Goal: Task Accomplishment & Management: Manage account settings

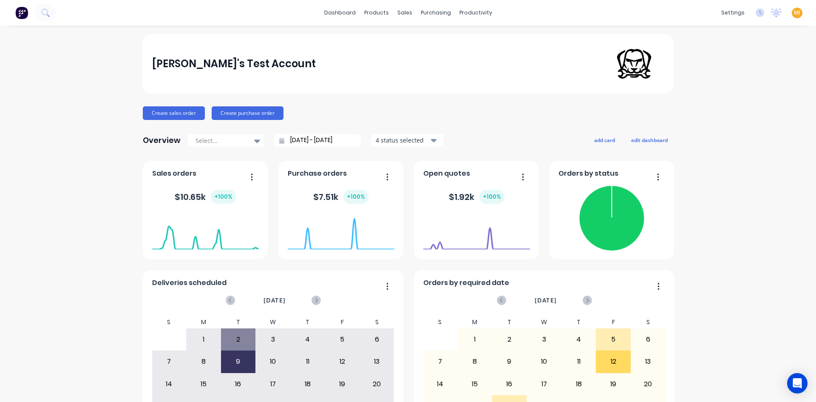
click at [794, 11] on span "MI" at bounding box center [797, 13] width 6 height 8
click at [732, 104] on button "Sign out" at bounding box center [744, 106] width 113 height 17
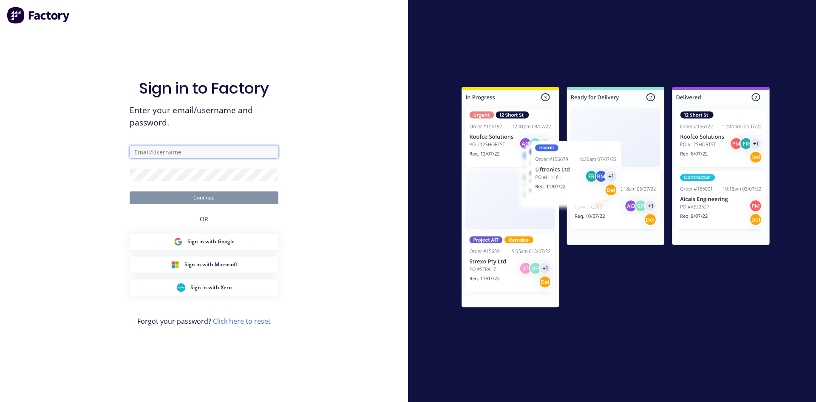
click at [179, 147] on input "text" at bounding box center [204, 151] width 149 height 13
click at [263, 156] on input "text" at bounding box center [204, 151] width 149 height 13
click at [0, 401] on com-1password-button at bounding box center [0, 402] width 0 height 0
type input "team+maricardemo@factory.app"
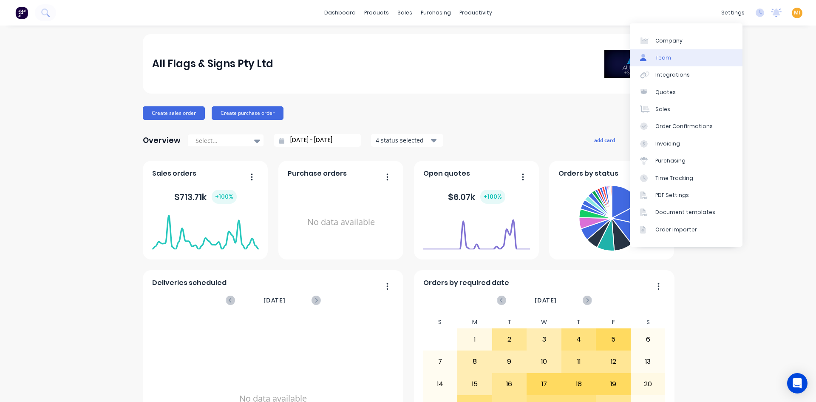
click at [698, 56] on link "Team" at bounding box center [686, 57] width 113 height 17
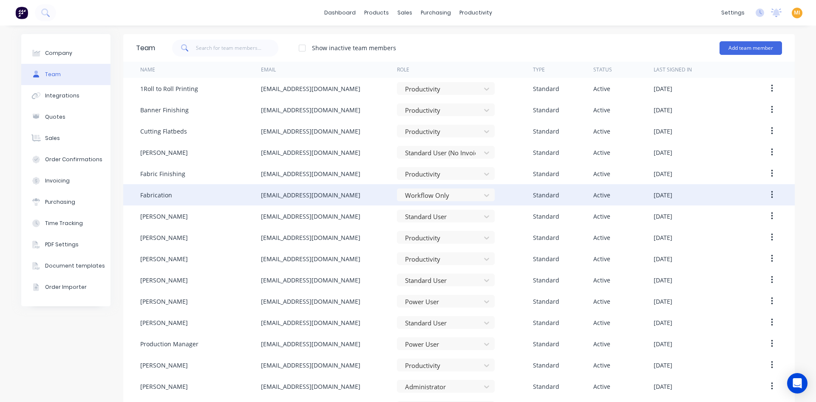
drag, startPoint x: 344, startPoint y: 196, endPoint x: 234, endPoint y: 198, distance: 110.5
click at [234, 198] on div "Fabrication Fabrication@allflags.com.au Workflow Only Standard Active September…" at bounding box center [459, 194] width 672 height 21
copy div "Fabrication@allflags.com.au"
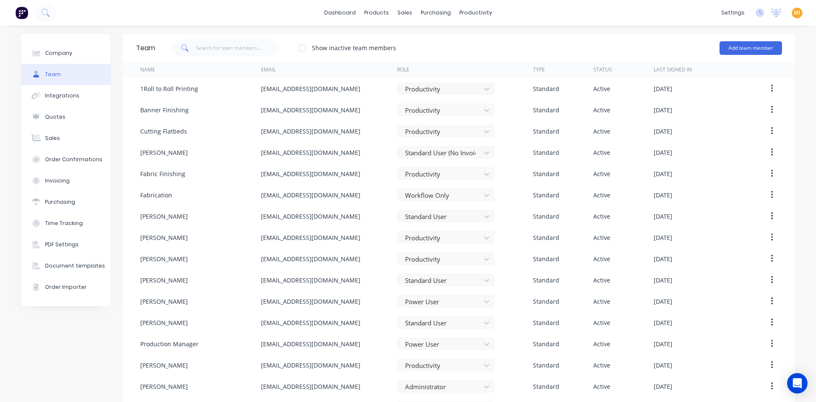
click at [20, 13] on img at bounding box center [21, 12] width 13 height 13
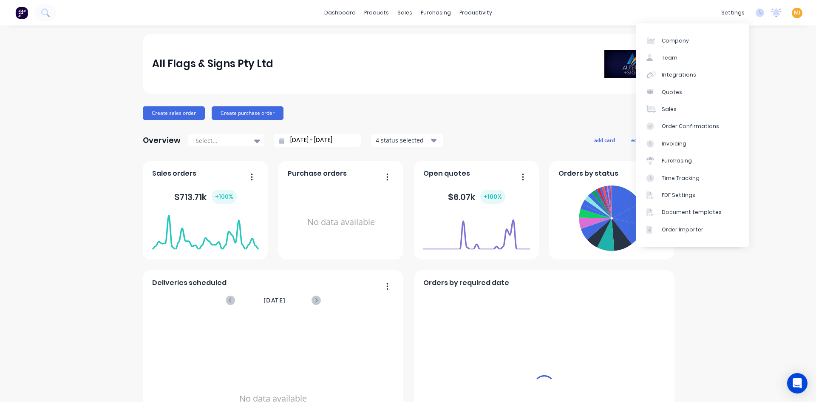
click at [794, 14] on span "MI" at bounding box center [797, 13] width 6 height 8
click at [766, 110] on button "Sign out" at bounding box center [744, 106] width 113 height 17
click at [768, 113] on button "Sign out" at bounding box center [744, 106] width 113 height 17
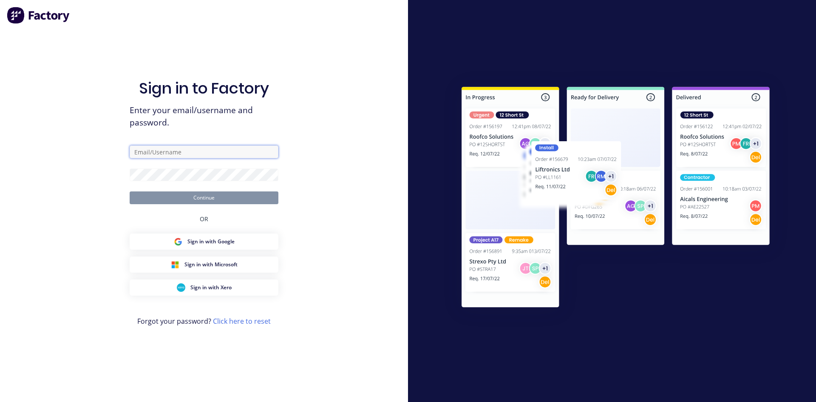
click at [172, 153] on input "text" at bounding box center [204, 151] width 149 height 13
type input "[EMAIL_ADDRESS][DOMAIN_NAME]"
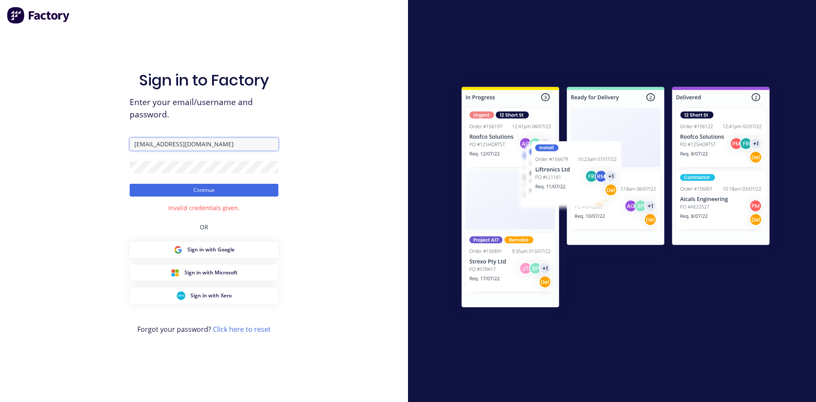
drag, startPoint x: 206, startPoint y: 143, endPoint x: 91, endPoint y: 144, distance: 114.8
click at [91, 144] on div "Sign in to Factory Enter your email/username and password. [EMAIL_ADDRESS][DOMA…" at bounding box center [204, 201] width 408 height 402
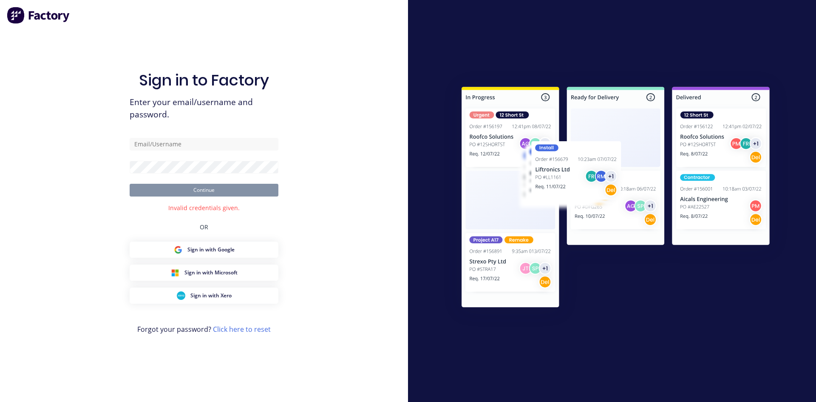
click at [85, 175] on div "Sign in to Factory Enter your email/username and password. Continue Invalid cre…" at bounding box center [204, 201] width 408 height 402
click at [51, 165] on div "Sign in to Factory Enter your email/username and password. Continue Invalid cre…" at bounding box center [204, 201] width 408 height 402
click at [100, 160] on div "Sign in to Factory Enter your email/username and password. Continue Invalid cre…" at bounding box center [204, 201] width 408 height 402
click at [158, 147] on input "text" at bounding box center [204, 144] width 149 height 13
type input "[EMAIL_ADDRESS][DOMAIN_NAME]"
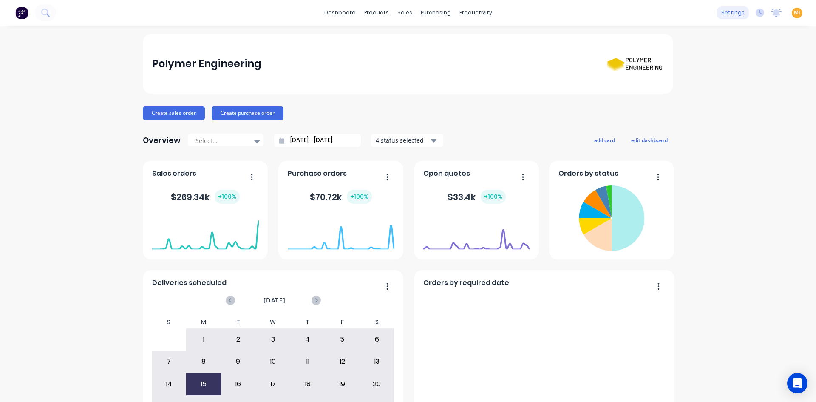
click at [726, 11] on div "settings" at bounding box center [733, 12] width 32 height 13
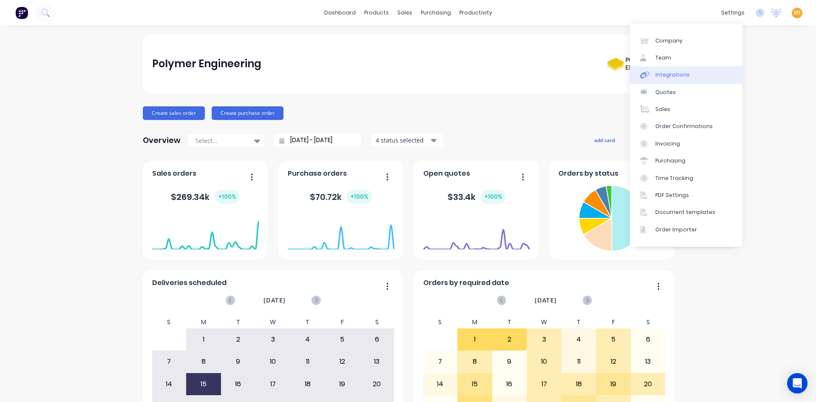
click at [689, 75] on link "Integrations" at bounding box center [686, 74] width 113 height 17
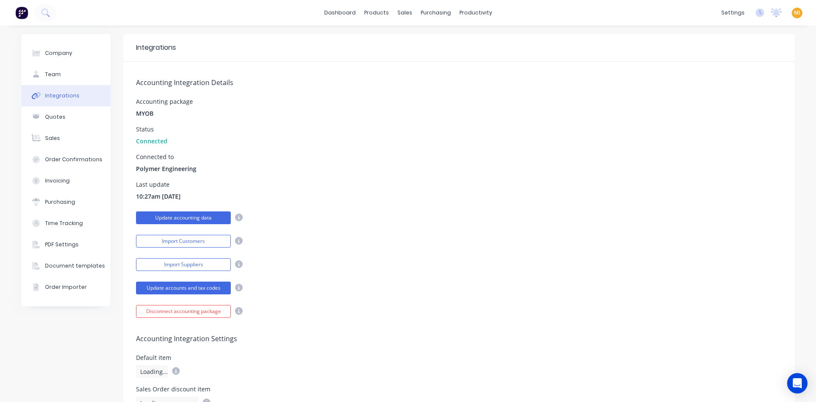
click at [187, 214] on button "Update accounting data" at bounding box center [183, 217] width 95 height 13
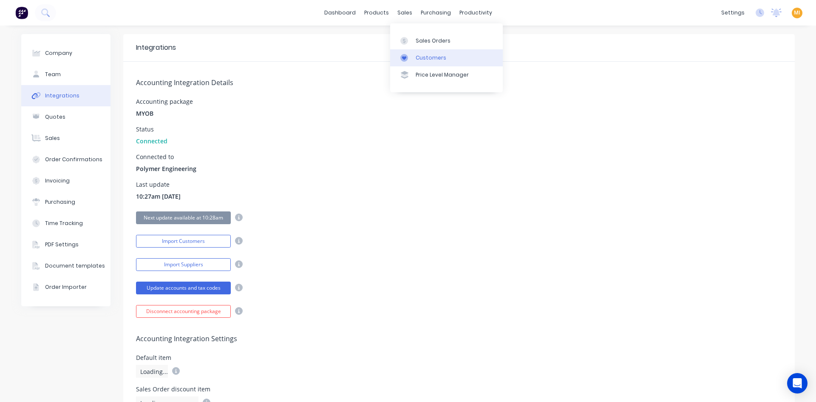
click at [419, 56] on div "Customers" at bounding box center [431, 58] width 31 height 8
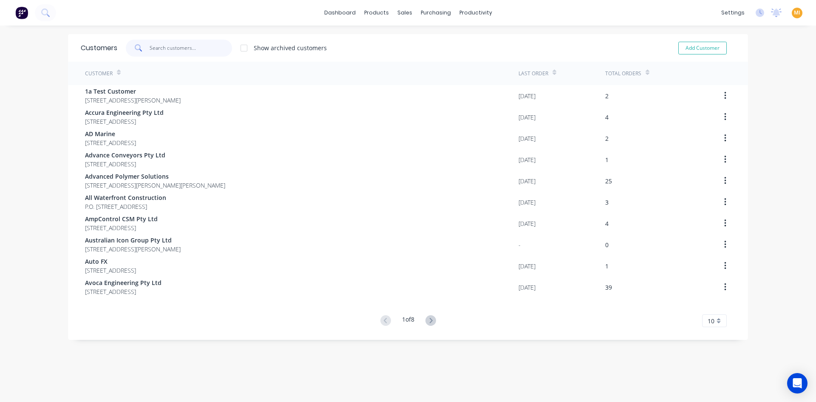
click at [167, 47] on input "text" at bounding box center [191, 48] width 83 height 17
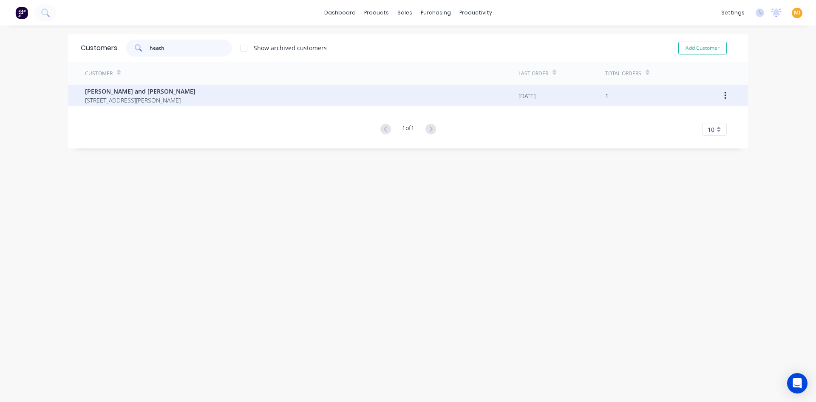
type input "heath"
click at [182, 94] on span "Heath and Sherwood" at bounding box center [140, 91] width 111 height 9
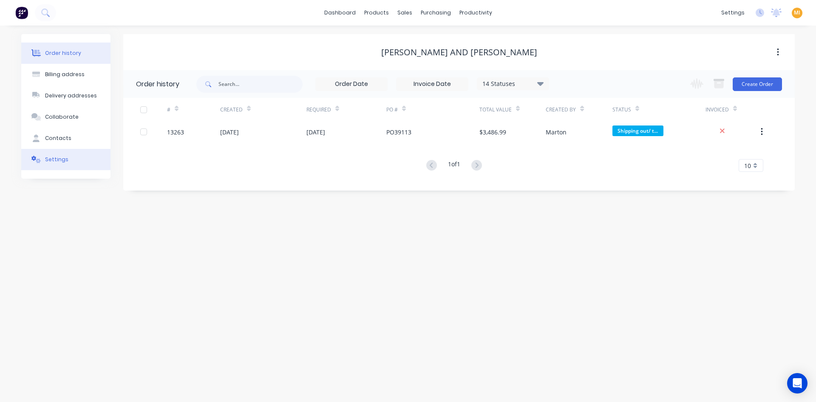
click at [78, 167] on button "Settings" at bounding box center [65, 159] width 89 height 21
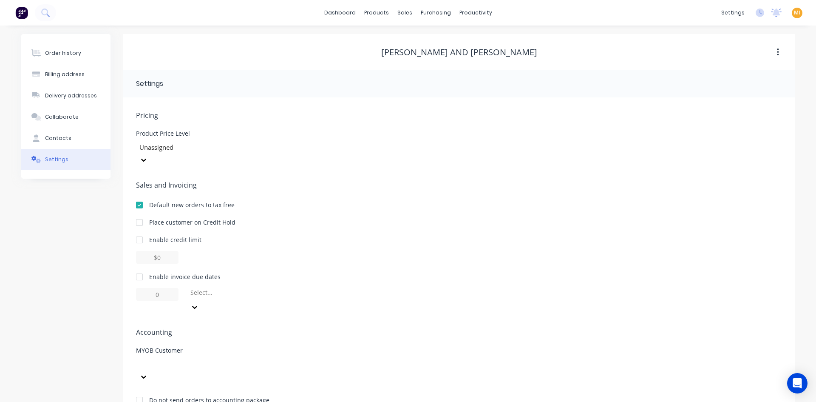
click at [263, 357] on div at bounding box center [200, 370] width 128 height 26
type input "heath"
click at [215, 383] on div "Heath and Sherwood" at bounding box center [200, 387] width 128 height 9
click at [23, 13] on img at bounding box center [21, 12] width 13 height 13
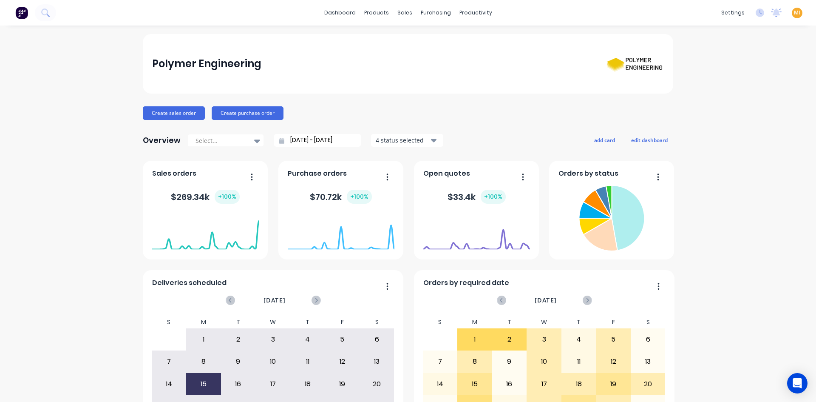
click at [18, 18] on img at bounding box center [21, 12] width 13 height 13
click at [794, 16] on span "MI" at bounding box center [797, 13] width 6 height 8
click at [754, 105] on button "Sign out" at bounding box center [744, 106] width 113 height 17
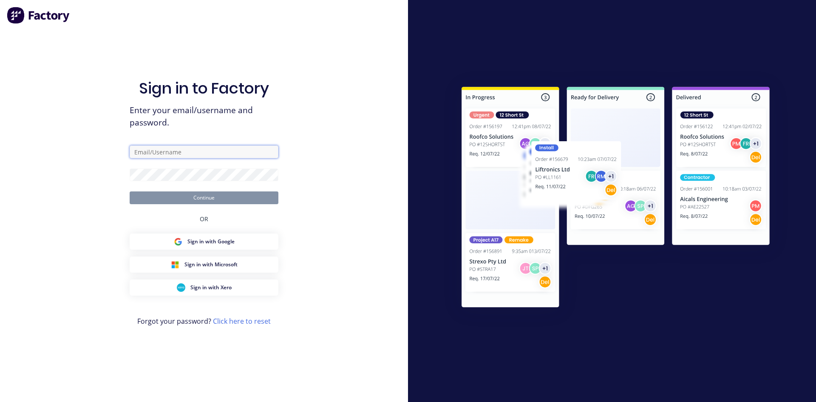
click at [165, 154] on input "text" at bounding box center [204, 151] width 149 height 13
type input "[EMAIL_ADDRESS][DOMAIN_NAME]"
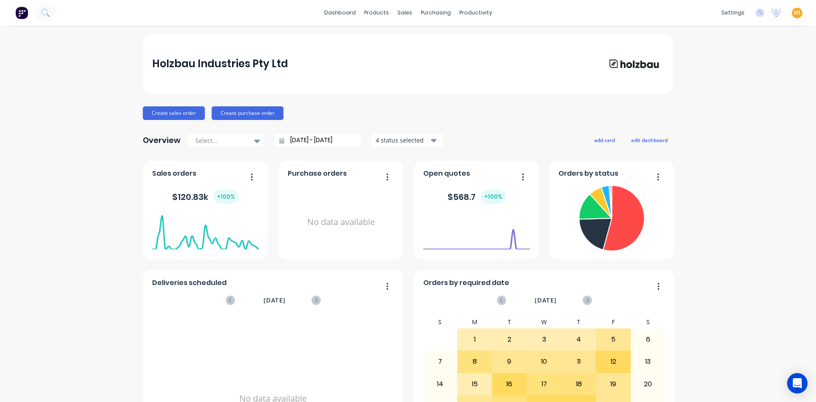
click at [792, 17] on div "MI Holzbau Industries Pty Ltd Maricar Infante Administrator Profile Sign out" at bounding box center [797, 13] width 11 height 11
click at [794, 15] on span "MI" at bounding box center [797, 13] width 6 height 8
click at [732, 104] on button "Sign out" at bounding box center [744, 106] width 113 height 17
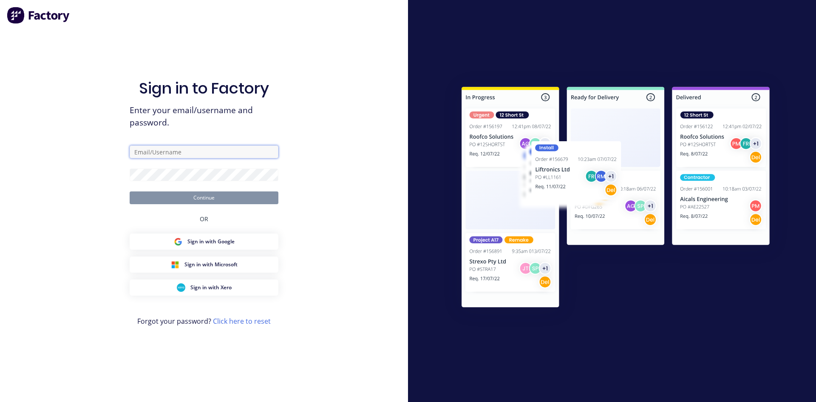
click at [182, 154] on input "text" at bounding box center [204, 151] width 149 height 13
type input "[EMAIL_ADDRESS][DOMAIN_NAME]"
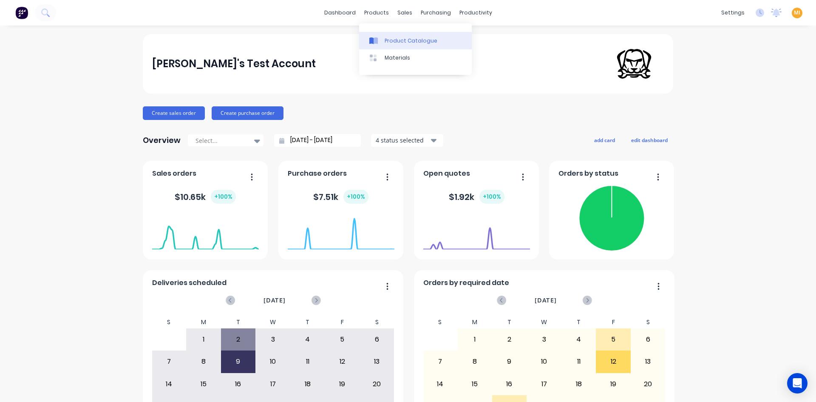
click at [394, 39] on div "Product Catalogue" at bounding box center [411, 41] width 53 height 8
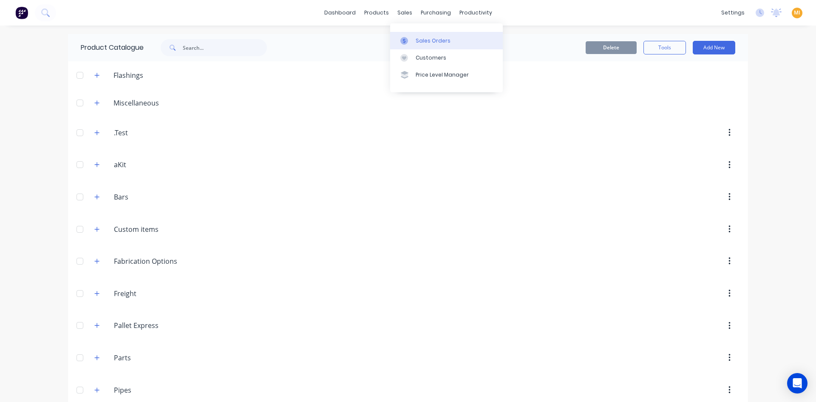
click at [417, 43] on div "Sales Orders" at bounding box center [433, 41] width 35 height 8
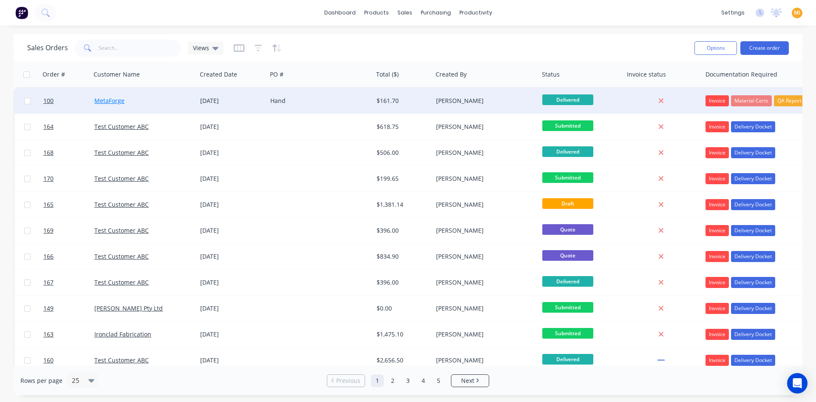
click at [114, 97] on link "MetaForge" at bounding box center [109, 100] width 30 height 8
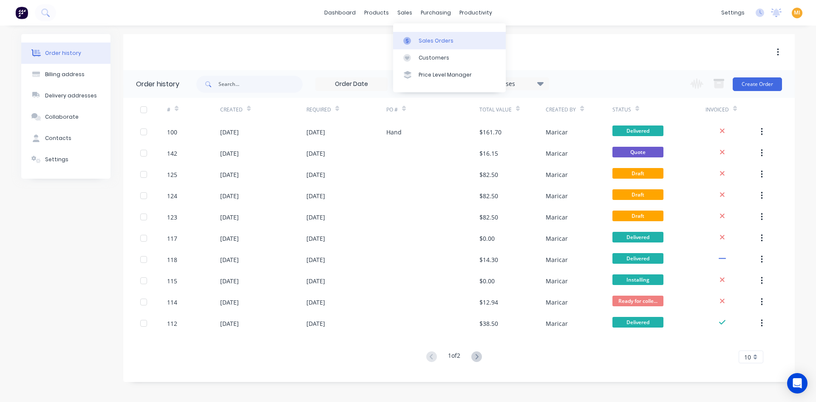
click at [437, 43] on div "Sales Orders" at bounding box center [436, 41] width 35 height 8
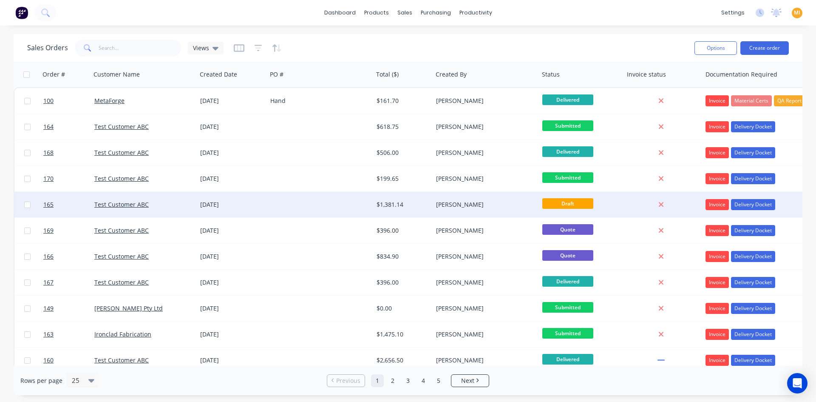
click at [424, 198] on div "$1,381.14" at bounding box center [403, 205] width 60 height 26
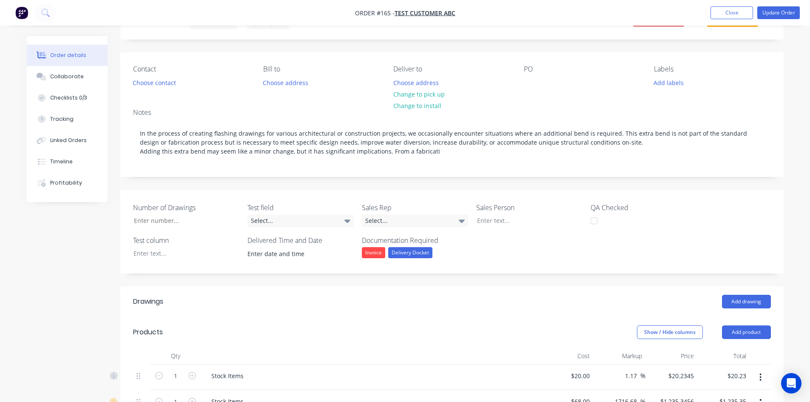
scroll to position [128, 0]
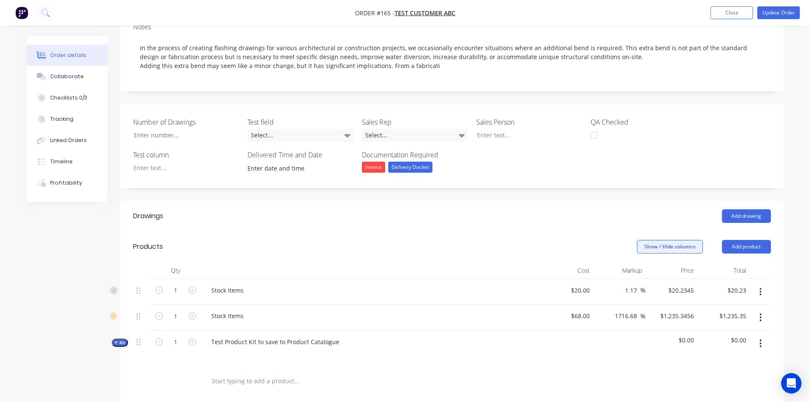
click at [681, 245] on button "Show / Hide columns" at bounding box center [670, 247] width 66 height 14
click at [565, 243] on div "Show / Hide columns Add product" at bounding box center [519, 247] width 502 height 14
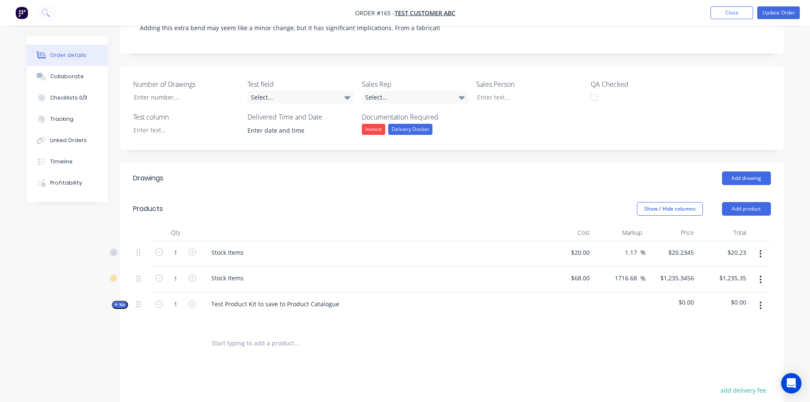
scroll to position [213, 0]
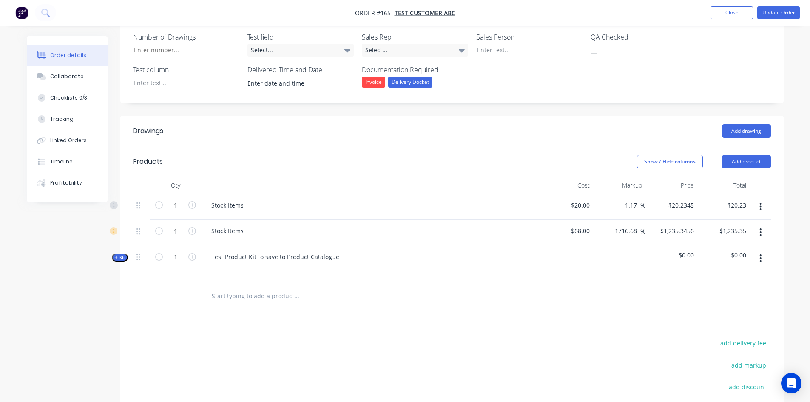
click at [121, 256] on span "Kit" at bounding box center [119, 257] width 11 height 6
click at [684, 160] on button "Show / Hide columns" at bounding box center [670, 162] width 66 height 14
click at [646, 210] on span at bounding box center [643, 212] width 7 height 7
click at [640, 209] on input "Discount" at bounding box center [640, 209] width 0 height 0
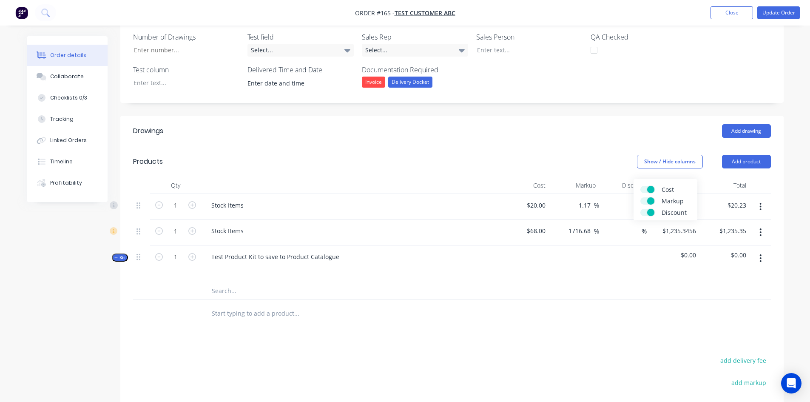
scroll to position [43, 0]
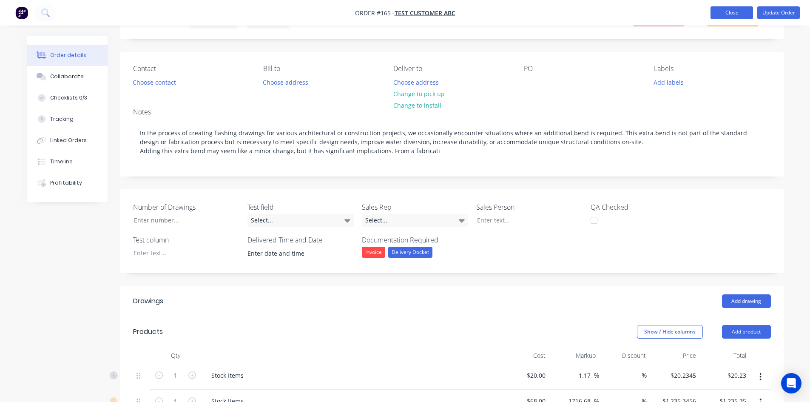
click at [726, 19] on button "Close" at bounding box center [731, 12] width 43 height 13
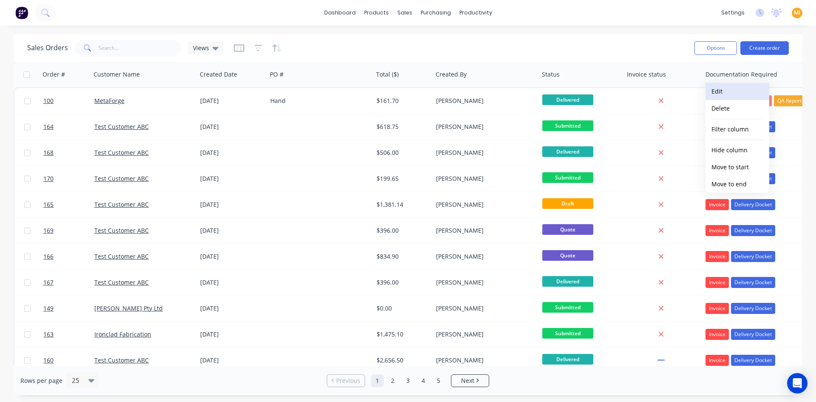
click at [720, 92] on button "Edit" at bounding box center [738, 91] width 64 height 17
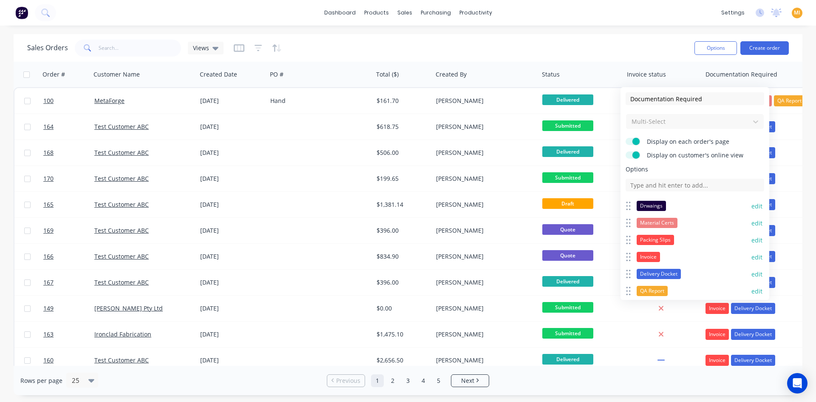
click at [683, 123] on div "Multi-Select" at bounding box center [695, 121] width 139 height 16
click at [513, 43] on div "Sales Orders Views" at bounding box center [357, 47] width 660 height 21
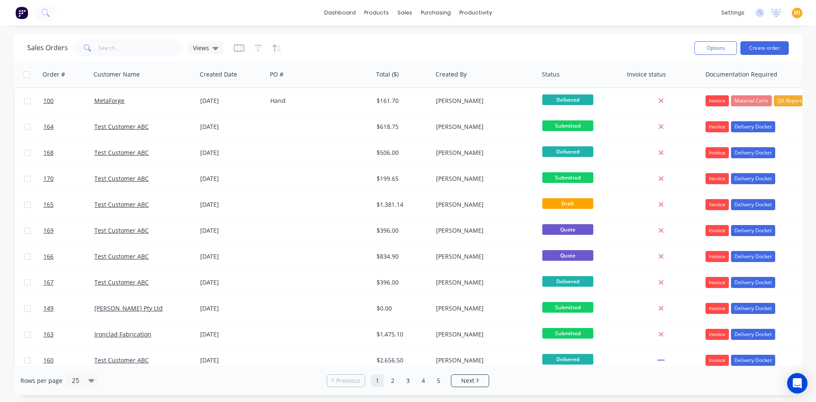
drag, startPoint x: 206, startPoint y: 48, endPoint x: 244, endPoint y: 46, distance: 38.3
click at [206, 48] on span "Views" at bounding box center [201, 47] width 16 height 9
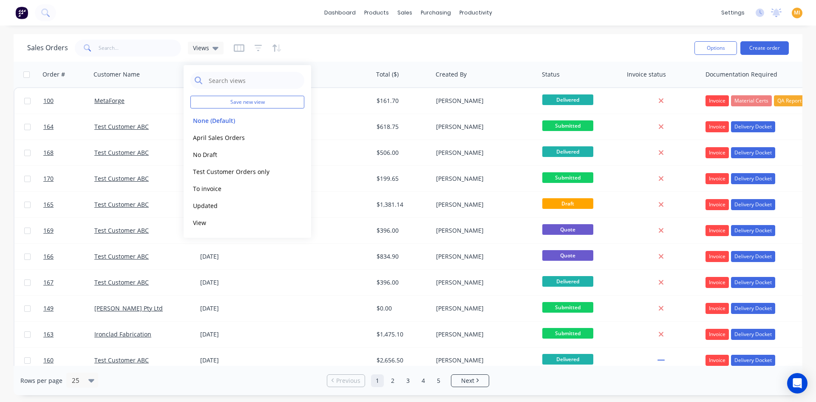
click at [246, 45] on div at bounding box center [258, 48] width 48 height 14
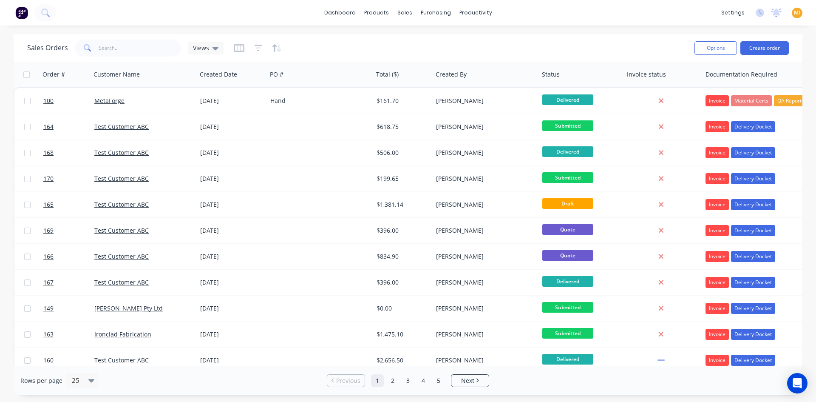
click at [231, 50] on div "Sales Orders Views" at bounding box center [357, 47] width 660 height 21
click at [238, 48] on icon "button" at bounding box center [239, 48] width 11 height 9
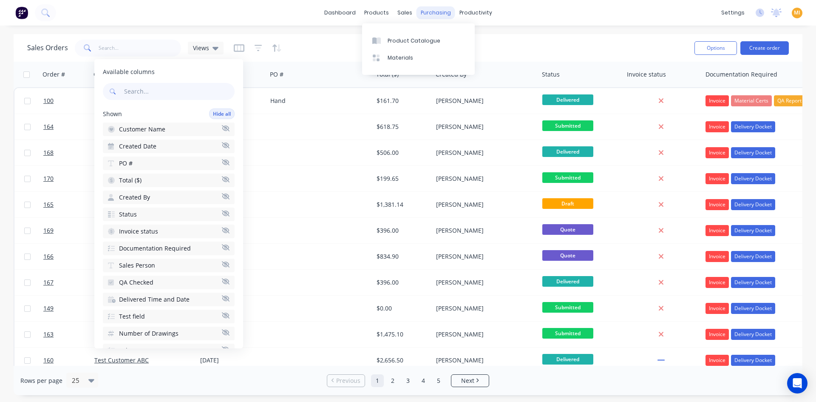
click at [429, 16] on div "purchasing" at bounding box center [436, 12] width 39 height 13
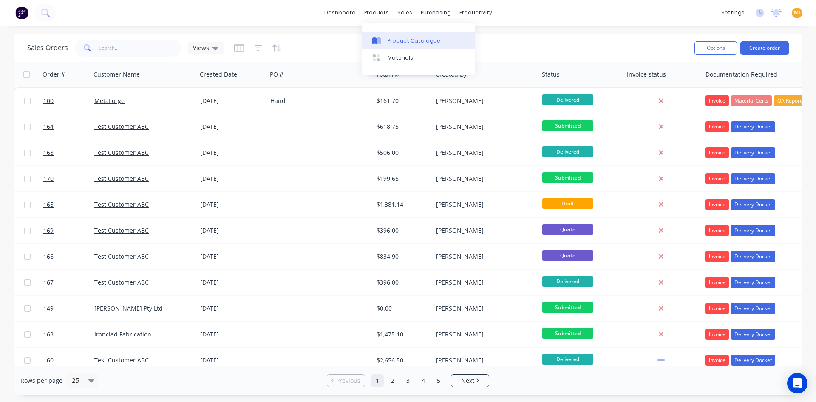
click at [390, 39] on div "Product Catalogue" at bounding box center [414, 41] width 53 height 8
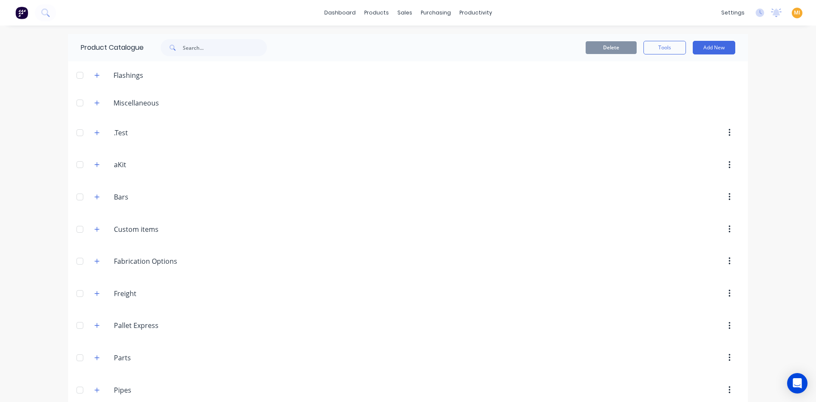
click at [22, 14] on img at bounding box center [21, 12] width 13 height 13
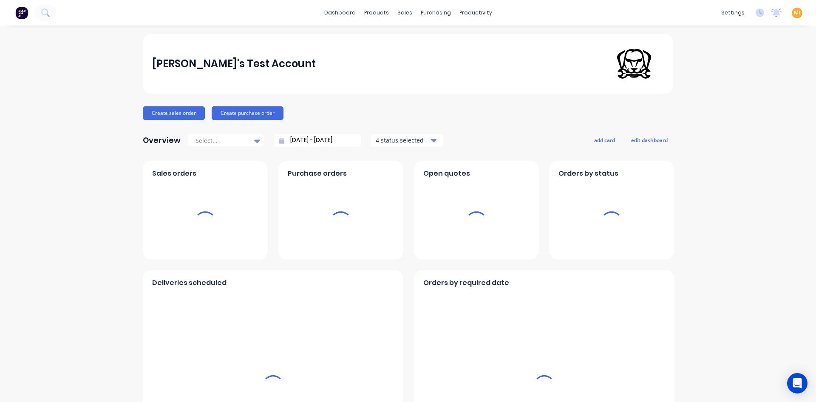
click at [794, 11] on span "MI" at bounding box center [797, 13] width 6 height 8
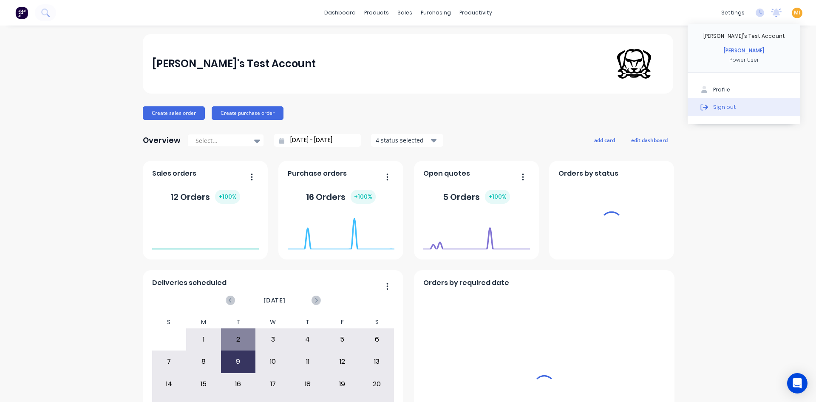
click at [765, 103] on button "Sign out" at bounding box center [744, 106] width 113 height 17
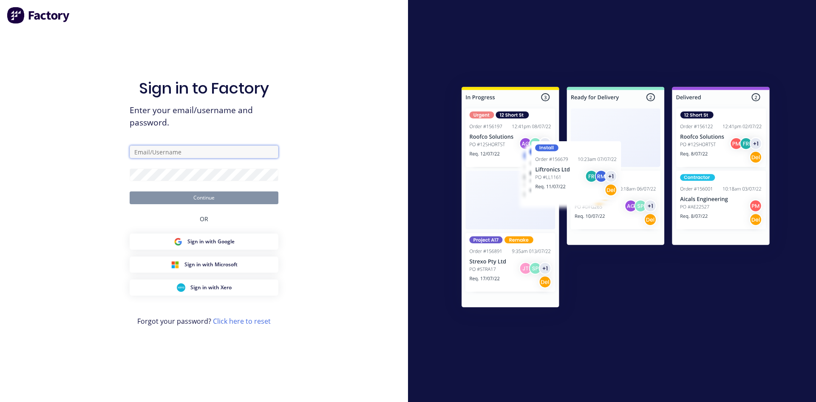
click at [162, 153] on input "text" at bounding box center [204, 151] width 149 height 13
type input "[EMAIL_ADDRESS][DOMAIN_NAME]"
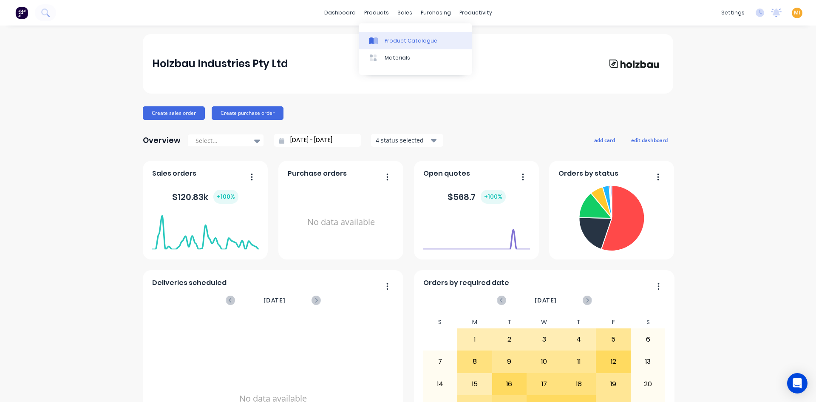
click at [396, 42] on div "Product Catalogue" at bounding box center [411, 41] width 53 height 8
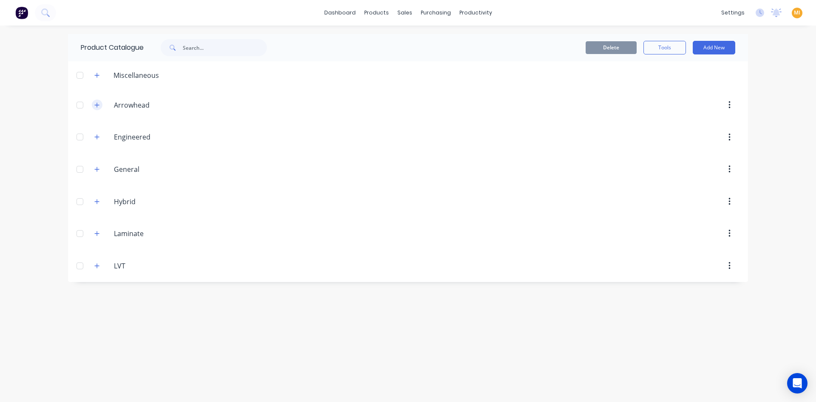
click at [100, 107] on button "button" at bounding box center [97, 104] width 11 height 11
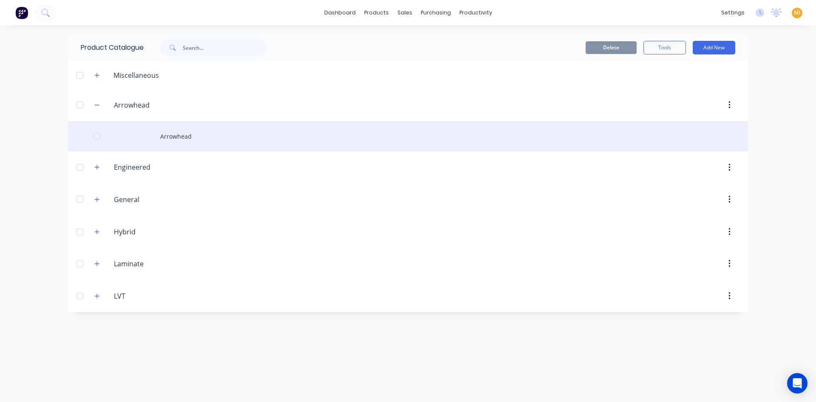
click at [142, 130] on div "Arrowhead" at bounding box center [408, 136] width 680 height 30
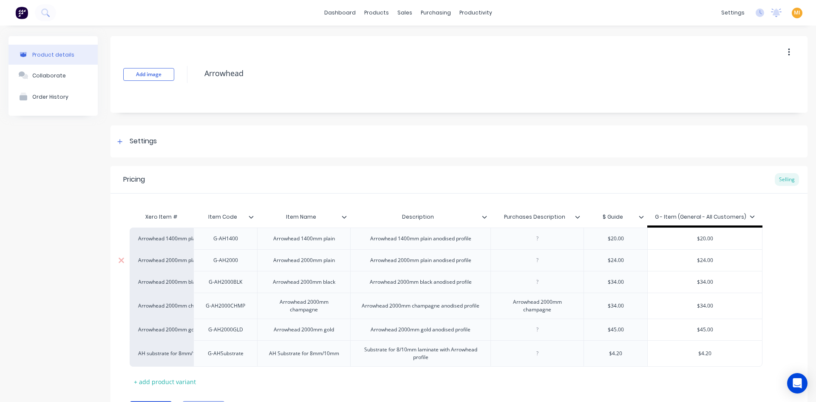
type textarea "x"
click at [164, 237] on div "Arrowhead 1400mm plain" at bounding box center [161, 239] width 47 height 8
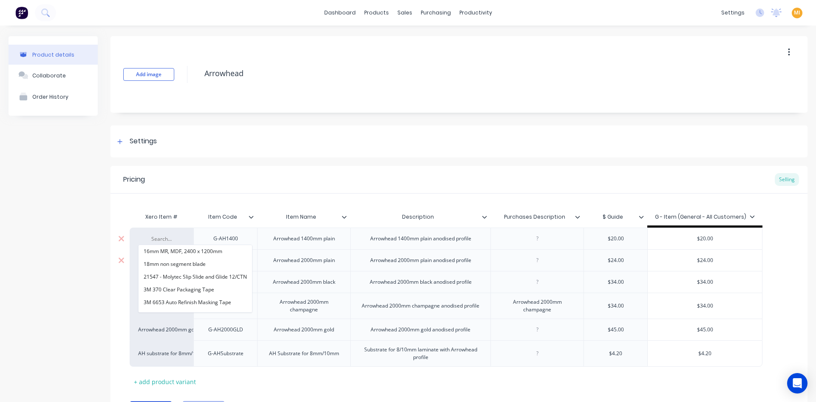
paste input "Engineered 14mm/1800mm"
type input "Engineered 14mm/1800mm"
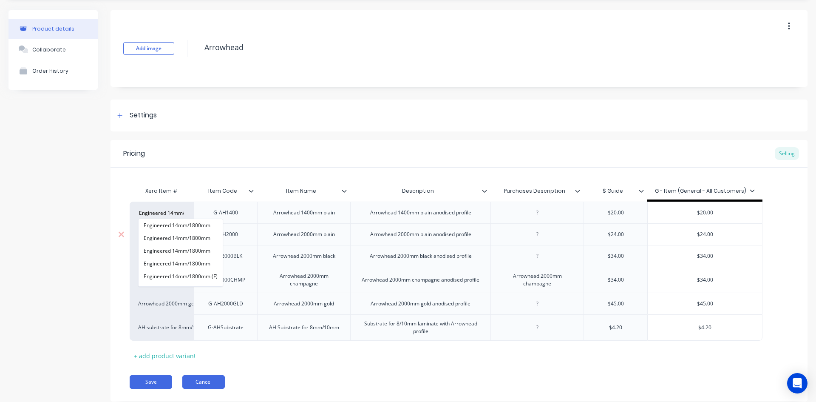
scroll to position [49, 0]
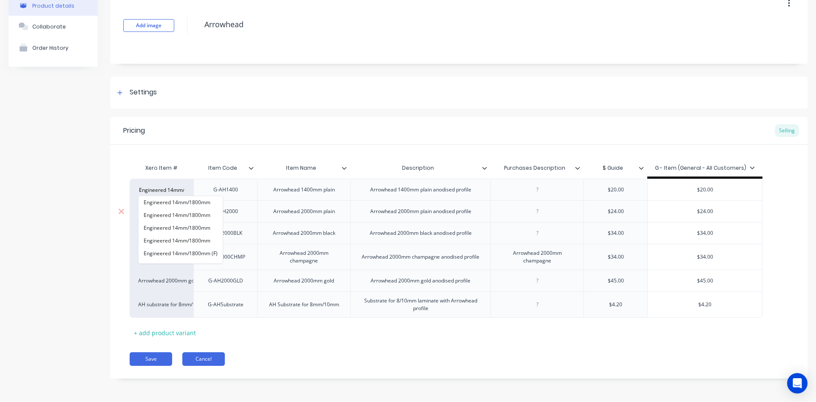
click at [197, 358] on button "Cancel" at bounding box center [203, 359] width 43 height 14
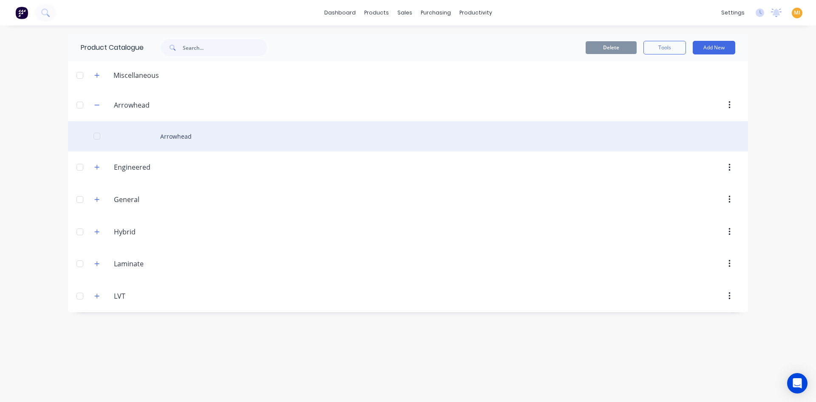
click at [179, 139] on div "Arrowhead" at bounding box center [408, 136] width 680 height 30
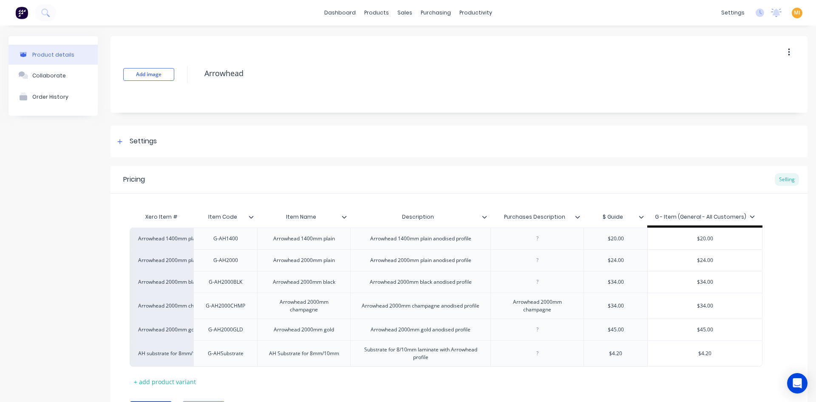
type textarea "x"
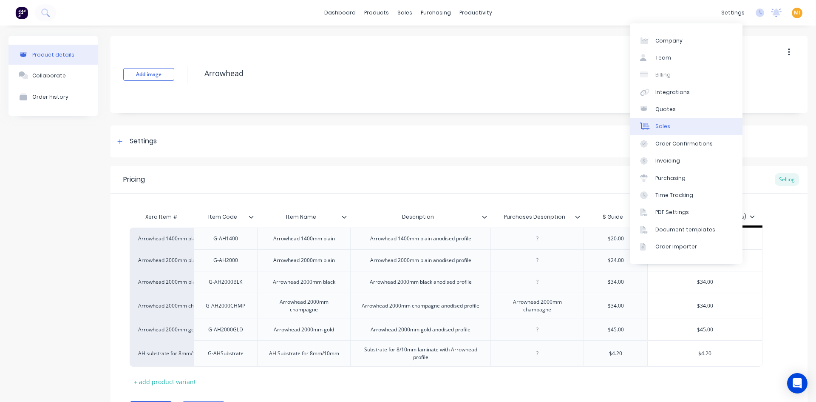
click at [669, 130] on link "Sales" at bounding box center [686, 126] width 113 height 17
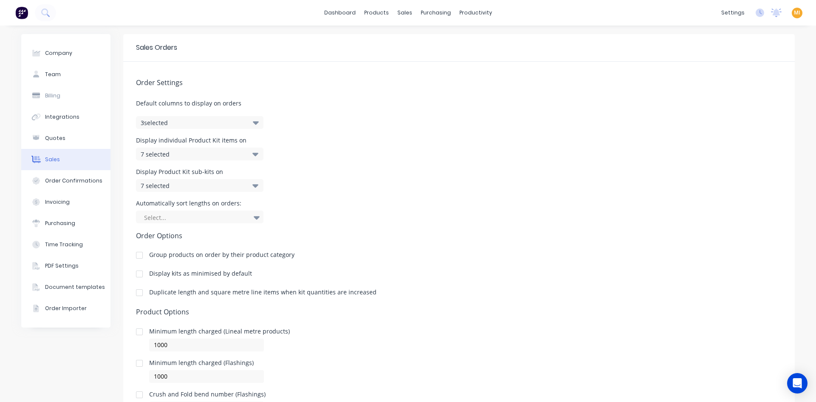
click at [212, 121] on button "3 selected" at bounding box center [200, 122] width 128 height 13
click at [436, 105] on span "Default columns to display on orders" at bounding box center [459, 103] width 646 height 9
click at [19, 11] on img at bounding box center [21, 12] width 13 height 13
